Goal: Task Accomplishment & Management: Complete application form

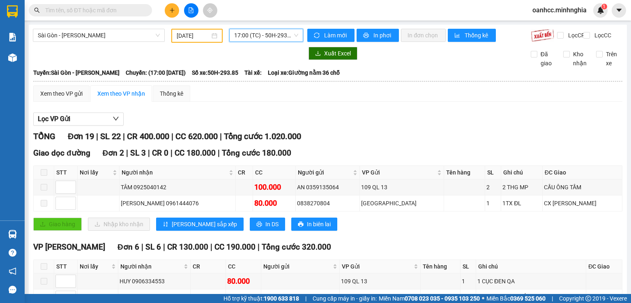
click at [190, 37] on input "[DATE]" at bounding box center [193, 35] width 33 height 9
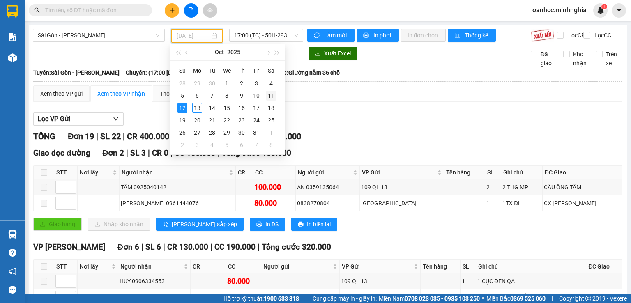
click at [274, 94] on div "11" at bounding box center [271, 96] width 10 height 10
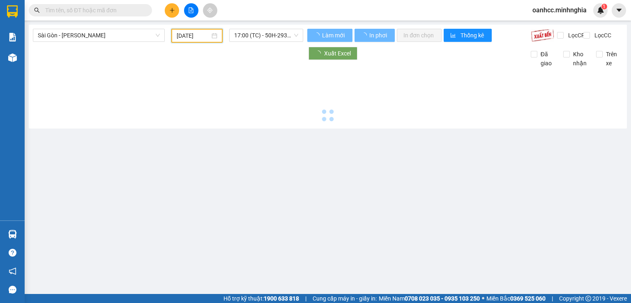
type input "[DATE]"
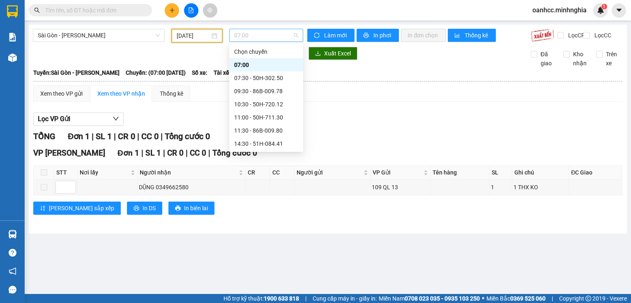
click at [260, 38] on span "07:00" at bounding box center [266, 35] width 64 height 12
click at [259, 64] on div "07:30 - 50H-302.50" at bounding box center [266, 64] width 64 height 9
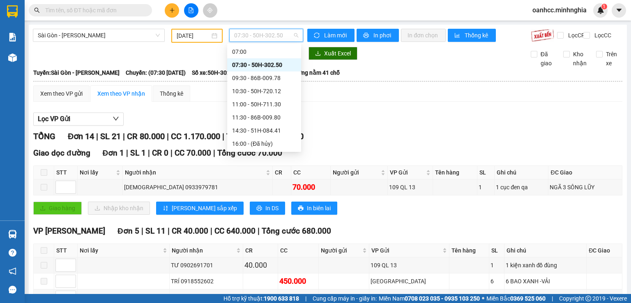
click at [258, 39] on span "07:30 - 50H-302.50" at bounding box center [266, 35] width 64 height 12
click at [243, 78] on div "09:30 - 86B-009.78" at bounding box center [264, 78] width 64 height 9
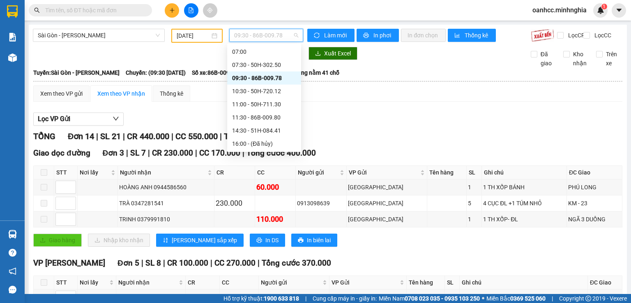
click at [246, 37] on span "09:30 - 86B-009.78" at bounding box center [266, 35] width 64 height 12
click at [253, 93] on div "10:30 - 50H-720.12" at bounding box center [264, 91] width 64 height 9
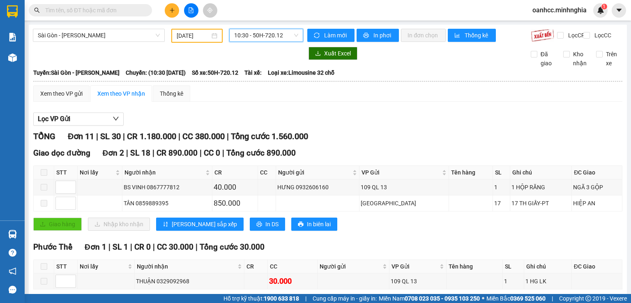
click at [251, 41] on span "10:30 - 50H-720.12" at bounding box center [266, 35] width 64 height 12
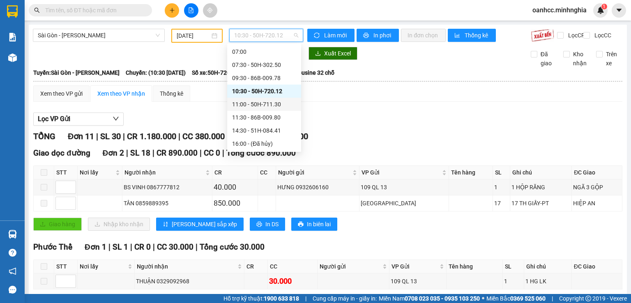
click at [259, 106] on div "11:00 - 50H-711.30" at bounding box center [264, 104] width 64 height 9
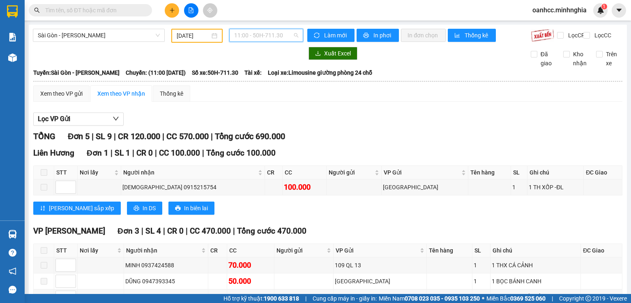
click at [253, 38] on span "11:00 - 50H-711.30" at bounding box center [266, 35] width 64 height 12
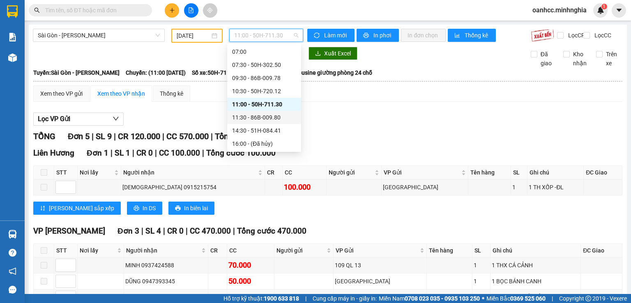
click at [250, 118] on div "11:30 - 86B-009.80" at bounding box center [264, 117] width 64 height 9
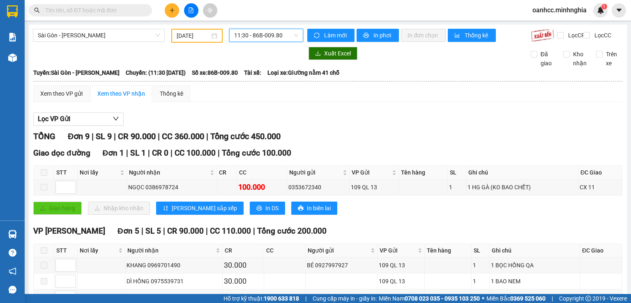
click at [257, 41] on span "11:30 - 86B-009.80" at bounding box center [266, 35] width 64 height 12
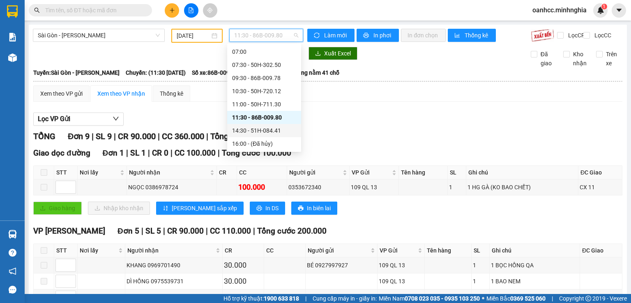
click at [251, 131] on div "14:30 - 51H-084.41" at bounding box center [264, 130] width 64 height 9
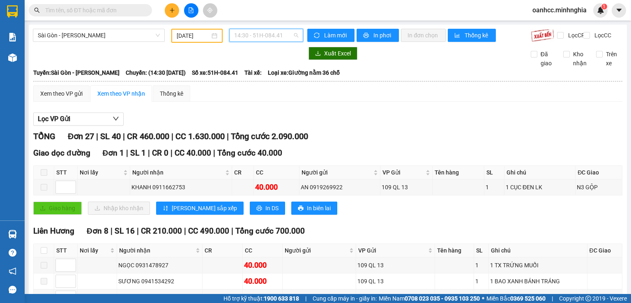
click at [262, 33] on span "14:30 - 51H-084.41" at bounding box center [266, 35] width 64 height 12
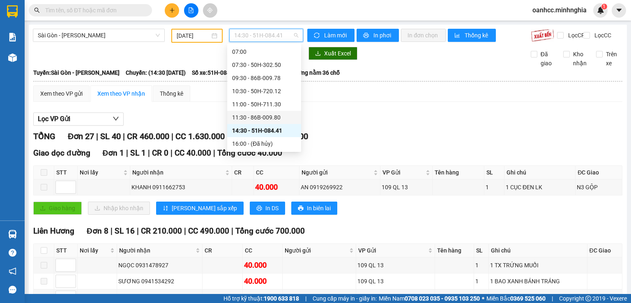
scroll to position [79, 0]
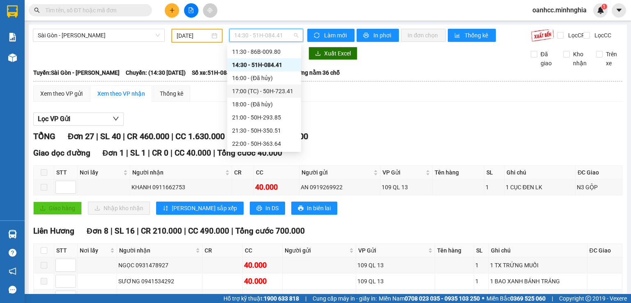
click at [264, 93] on div "17:00 (TC) - 50H-723.41" at bounding box center [264, 91] width 64 height 9
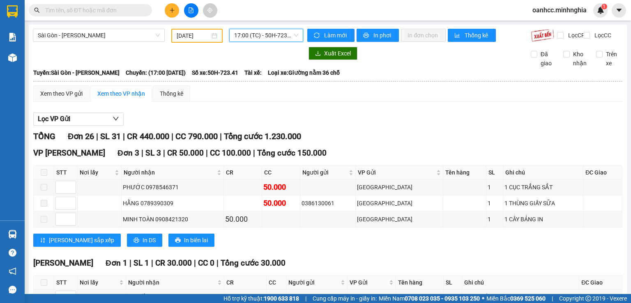
click at [258, 41] on span "17:00 (TC) - 50H-723.41" at bounding box center [266, 35] width 64 height 12
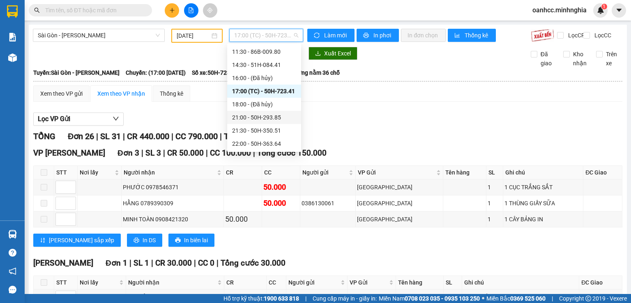
click at [262, 117] on div "21:00 - 50H-293.85" at bounding box center [264, 117] width 64 height 9
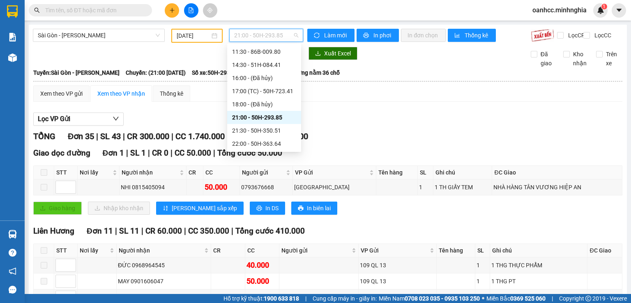
click at [250, 36] on span "21:00 - 50H-293.85" at bounding box center [266, 35] width 64 height 12
click at [259, 132] on div "21:30 - 50H-350.51" at bounding box center [264, 130] width 64 height 9
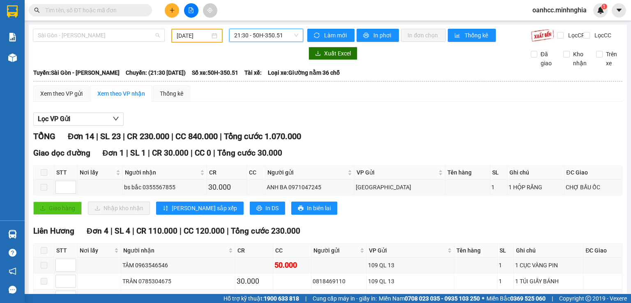
drag, startPoint x: 90, startPoint y: 33, endPoint x: 92, endPoint y: 28, distance: 5.1
click at [91, 33] on span "Sài Gòn - [PERSON_NAME]" at bounding box center [99, 35] width 122 height 12
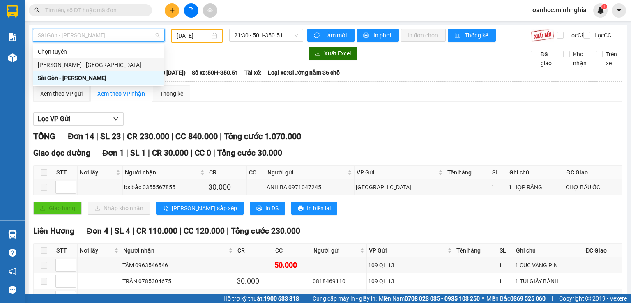
click at [70, 64] on div "[PERSON_NAME] - [GEOGRAPHIC_DATA]" at bounding box center [98, 64] width 121 height 9
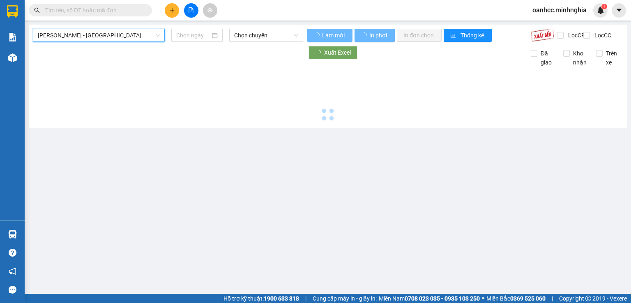
type input "[DATE]"
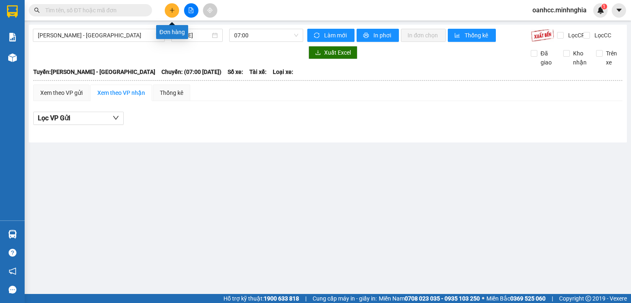
click at [174, 11] on icon "plus" at bounding box center [172, 10] width 6 height 6
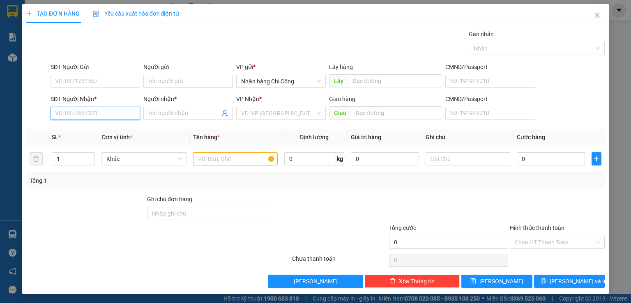
click at [99, 118] on input "SĐT Người Nhận *" at bounding box center [96, 113] width 90 height 13
type input "0"
click at [103, 130] on div "0326447055 - THỔ DỰ" at bounding box center [94, 129] width 79 height 9
type input "0326447055"
type input "THỔ DỰ"
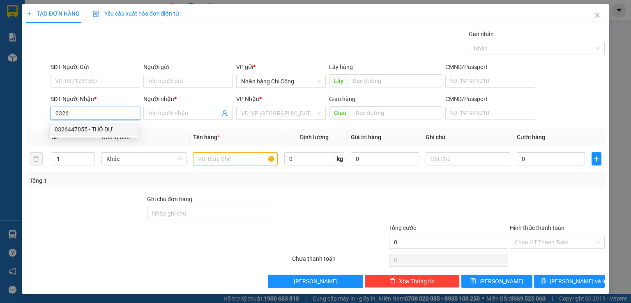
type input "[GEOGRAPHIC_DATA]"
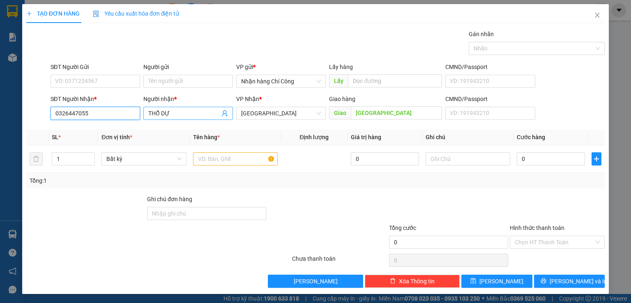
type input "0326447055"
click at [178, 110] on input "THỔ DỰ" at bounding box center [183, 113] width 71 height 9
type input "T"
type input "GÁI [PERSON_NAME]"
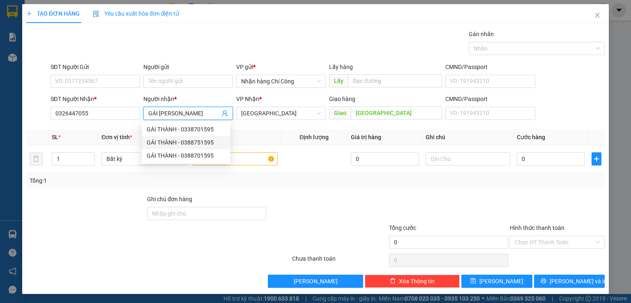
click at [189, 142] on div "GÁI THÀNH - 0388751595" at bounding box center [186, 142] width 79 height 9
type input "0388751595"
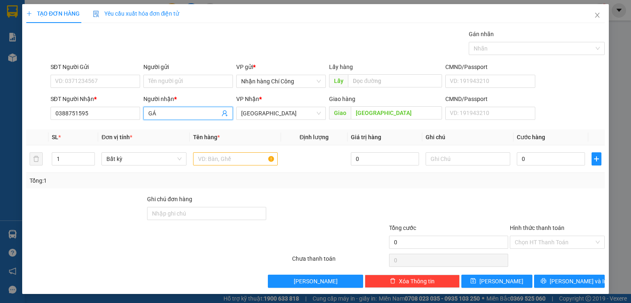
type input "G"
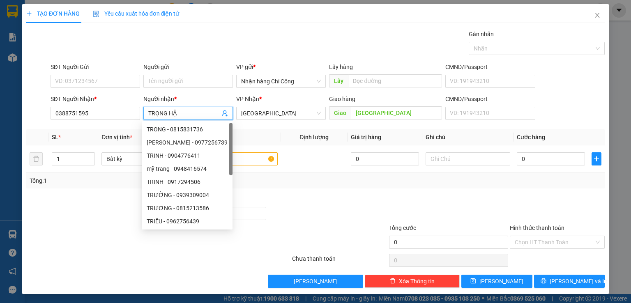
type input "TRỌNG HẬU"
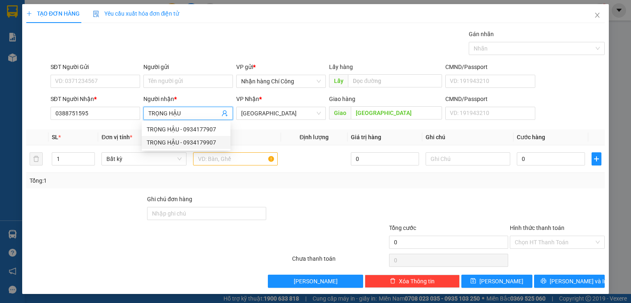
click at [200, 142] on div "TRỌNG HẬU - 0934179907" at bounding box center [186, 142] width 79 height 9
type input "0934179907"
type input "TRỌNG HẬU"
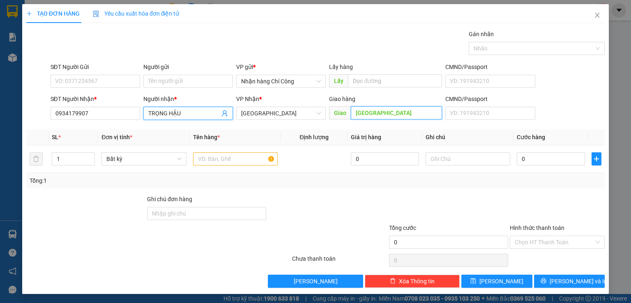
click at [409, 112] on input "[GEOGRAPHIC_DATA]" at bounding box center [396, 112] width 91 height 13
click at [329, 196] on div at bounding box center [327, 209] width 121 height 29
click at [407, 110] on input "[GEOGRAPHIC_DATA]" at bounding box center [396, 112] width 91 height 13
